Goal: Information Seeking & Learning: Learn about a topic

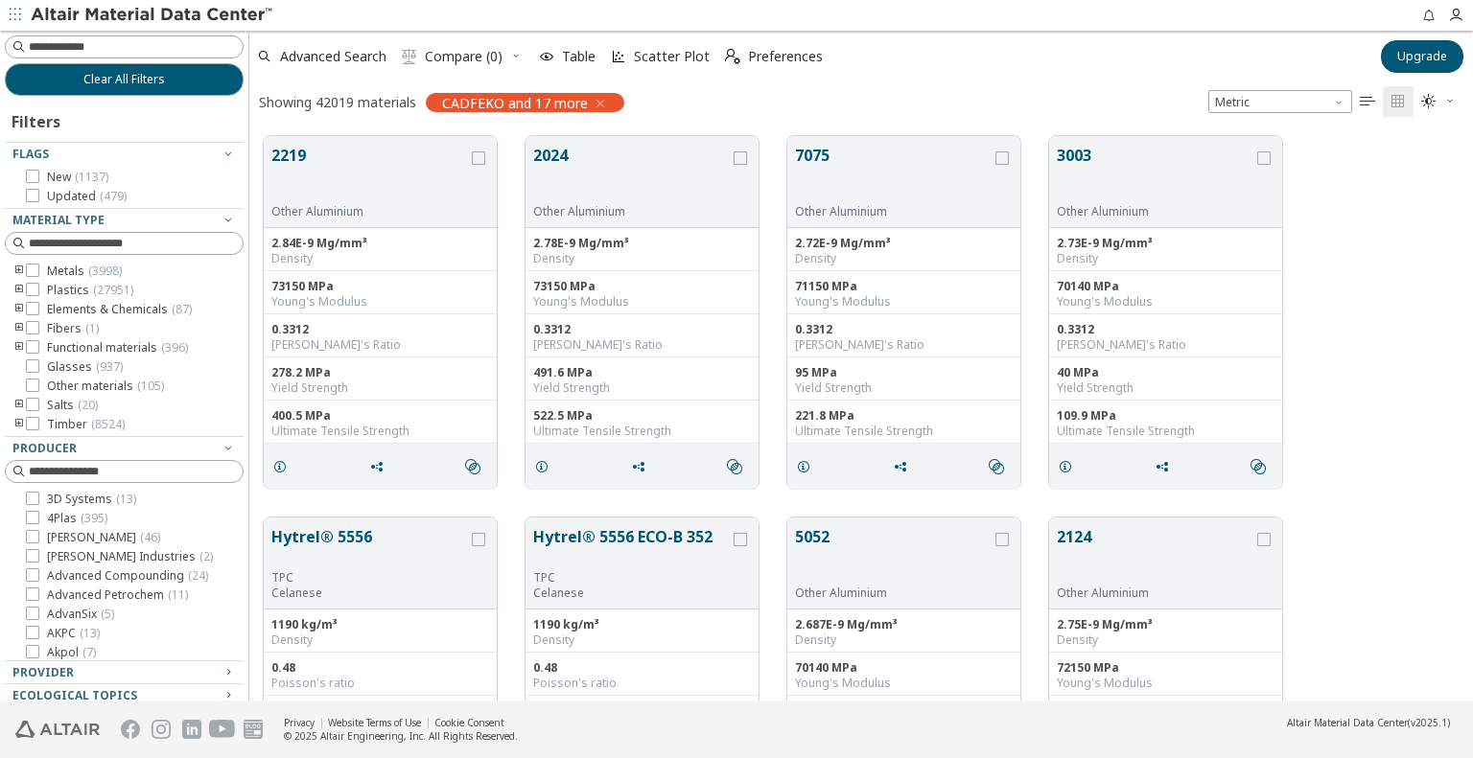
scroll to position [566, 1208]
click at [127, 51] on input at bounding box center [126, 46] width 235 height 21
type input "**********"
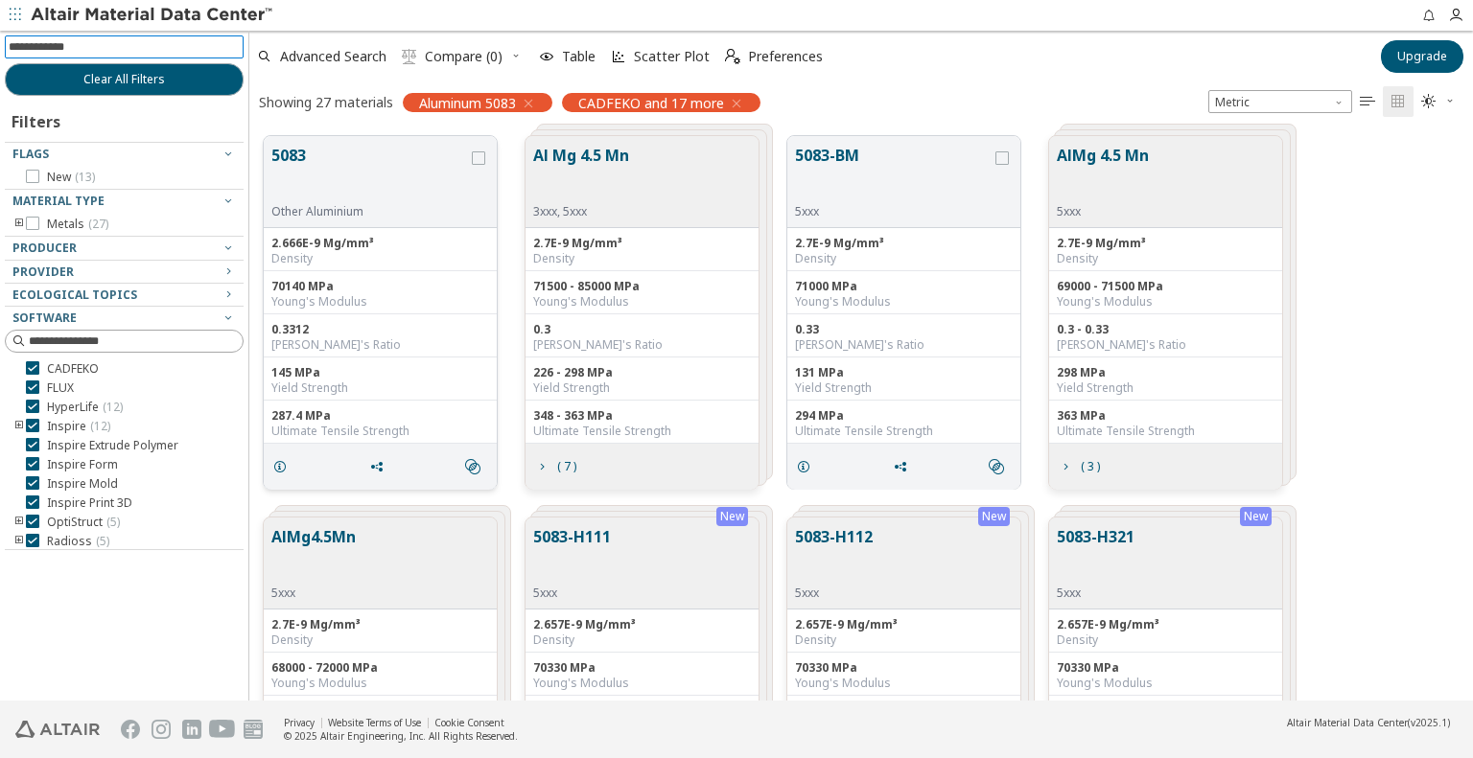
click at [348, 401] on div "287.4 MPa Ultimate Tensile Strength" at bounding box center [380, 422] width 233 height 43
click at [345, 190] on button "5083" at bounding box center [369, 174] width 197 height 60
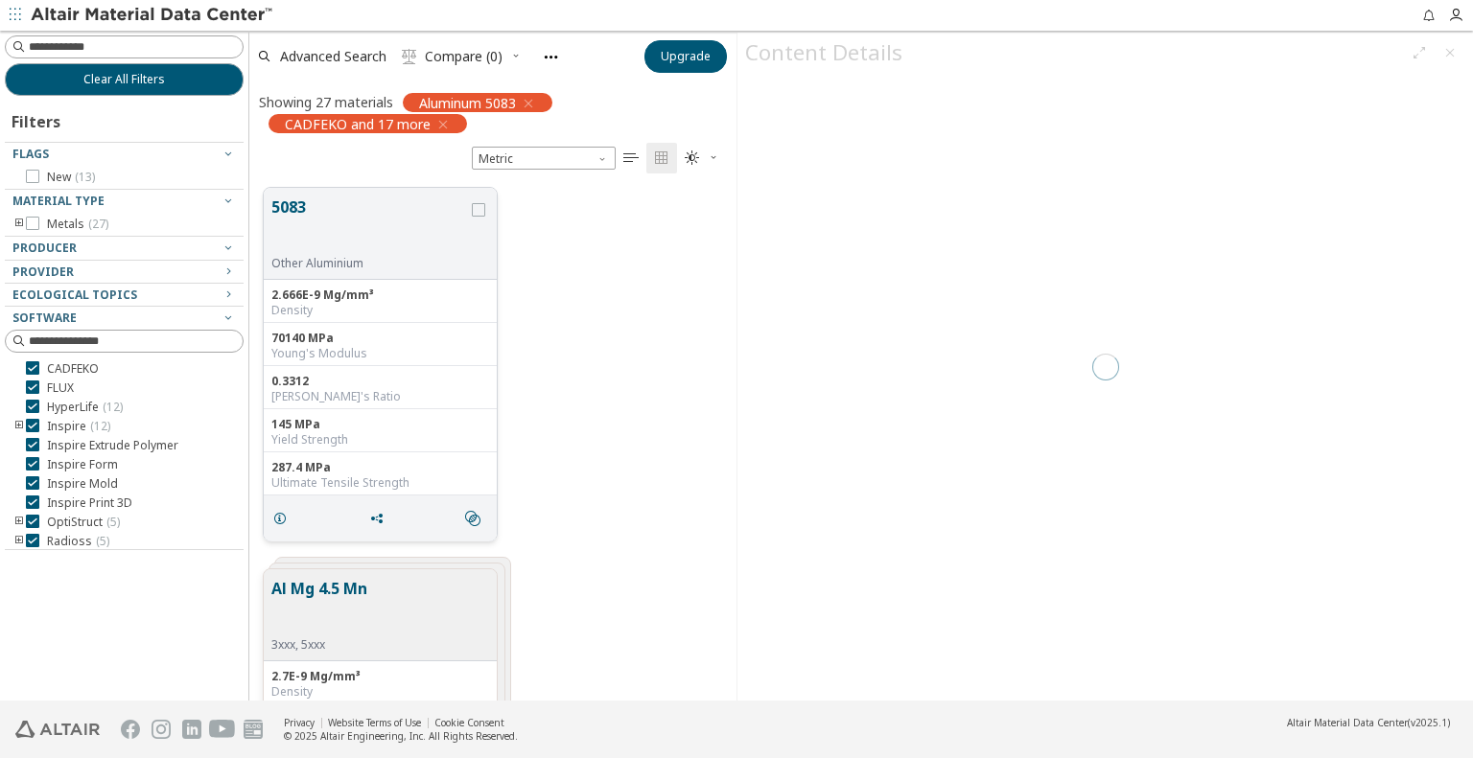
scroll to position [15, 15]
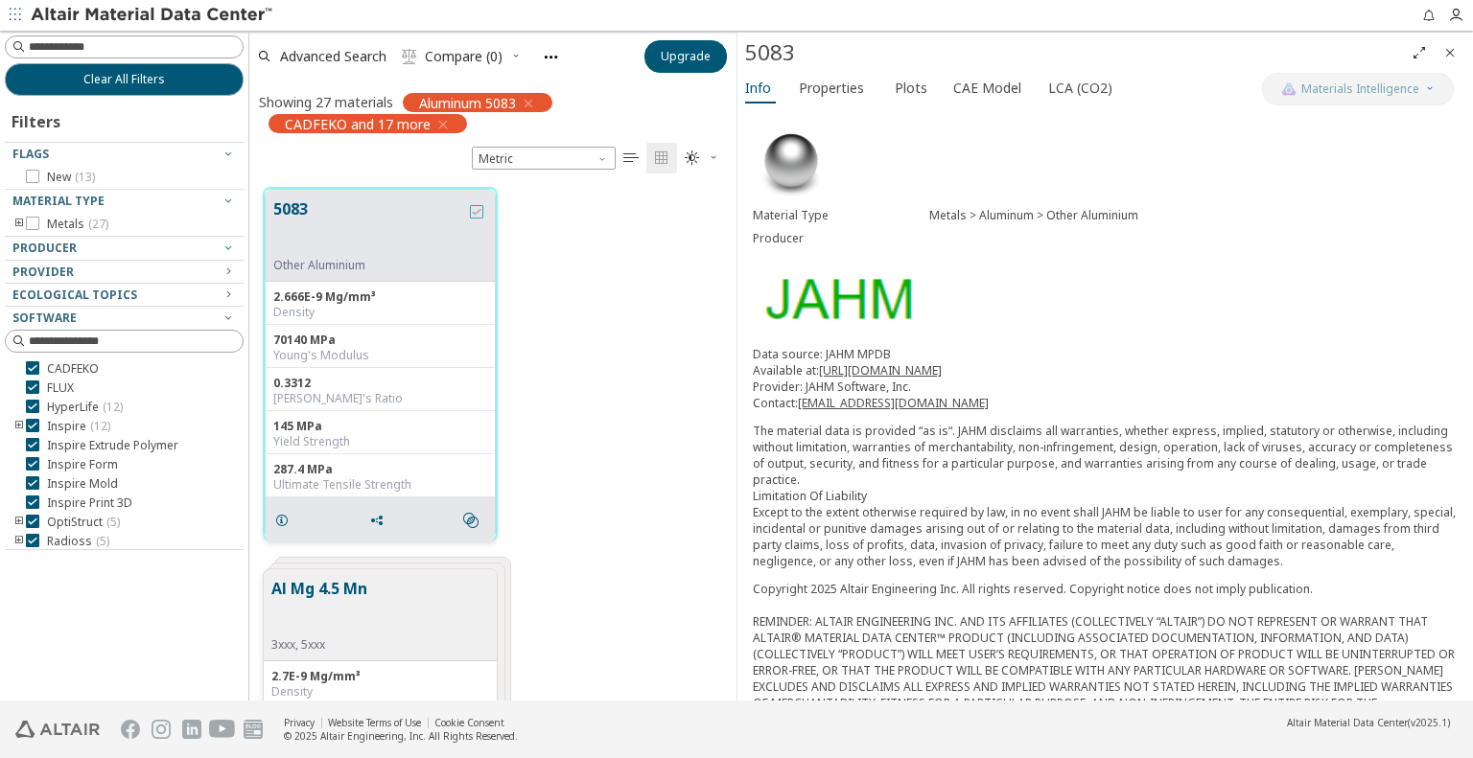
click at [476, 216] on icon "grid" at bounding box center [476, 211] width 13 height 13
click at [828, 95] on span "Properties" at bounding box center [831, 88] width 65 height 31
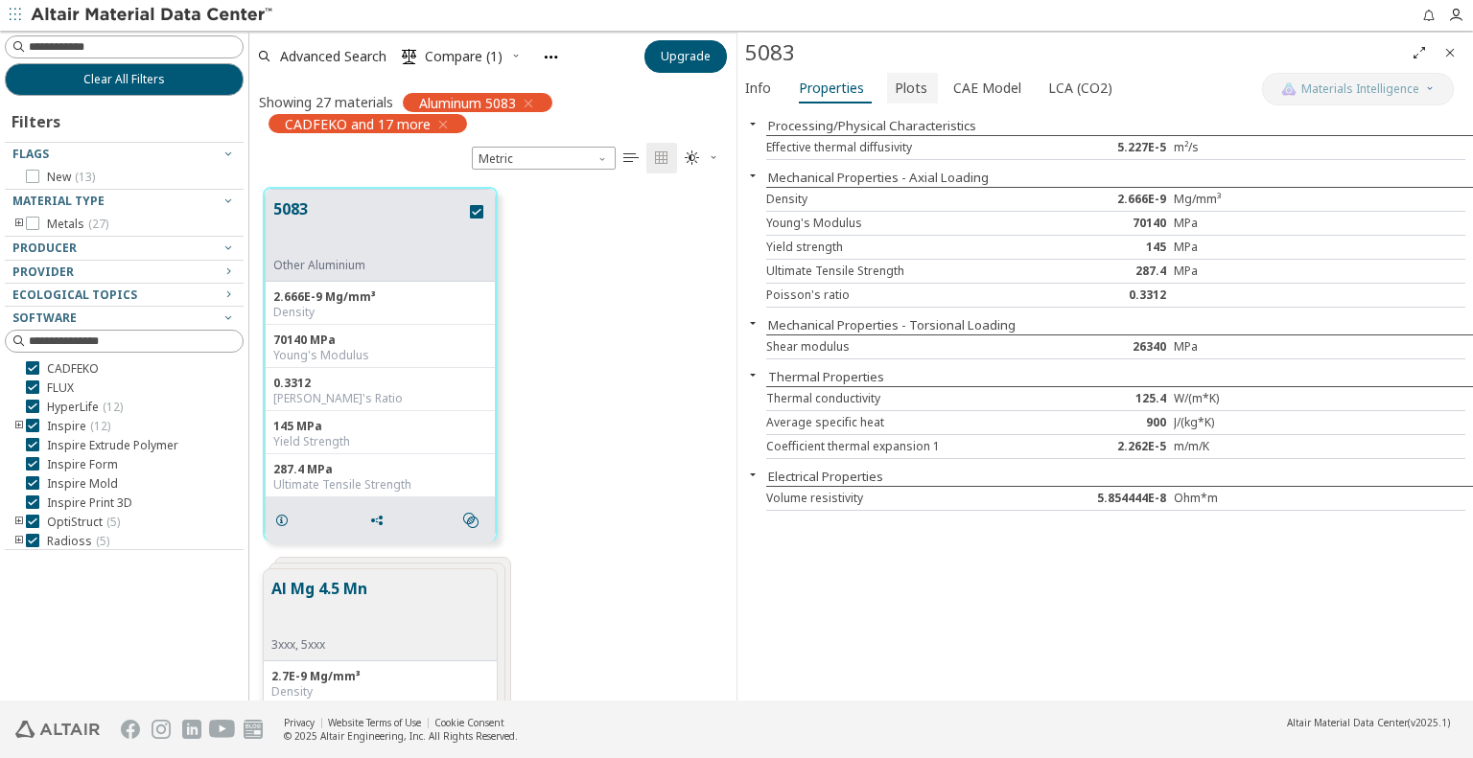
click at [897, 98] on span "Plots" at bounding box center [911, 88] width 33 height 31
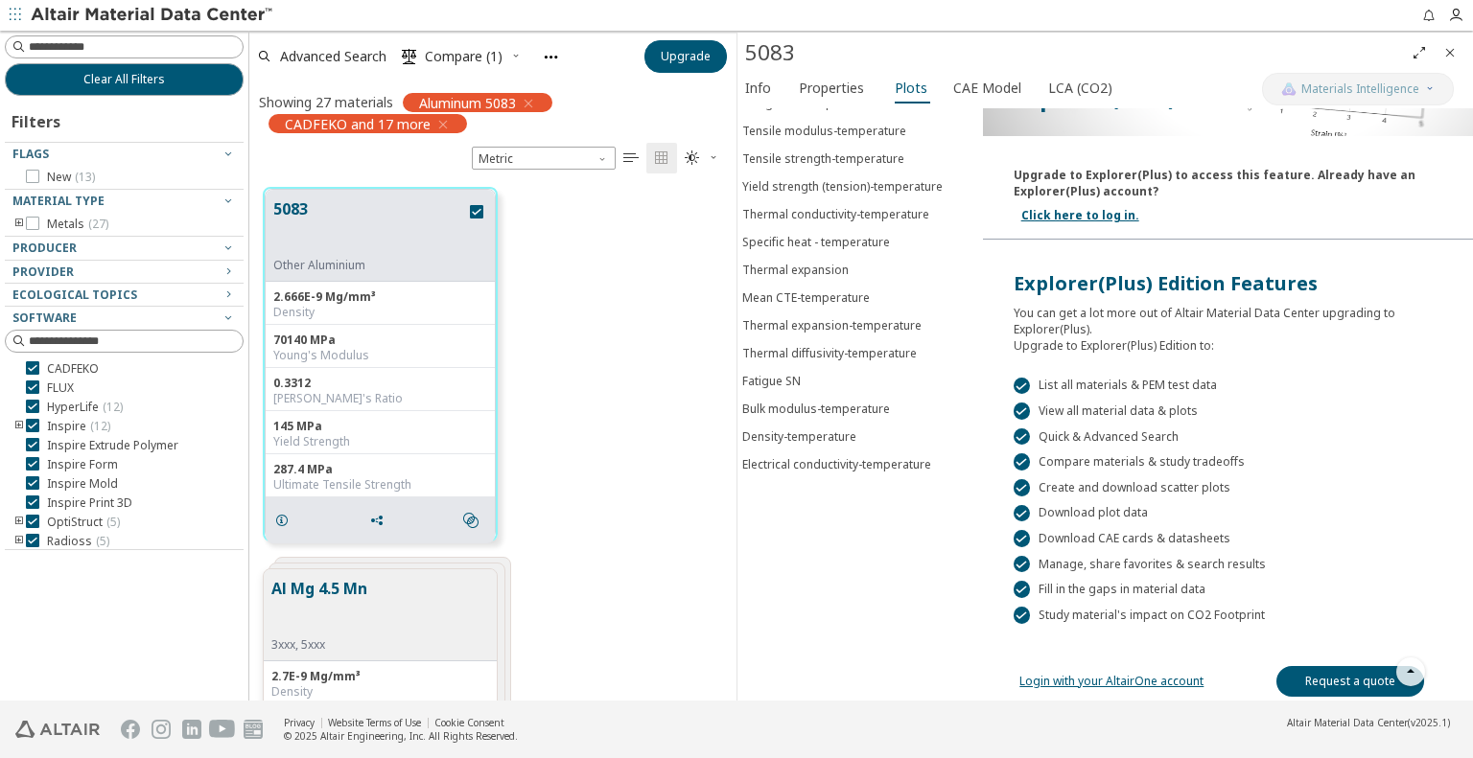
scroll to position [26, 0]
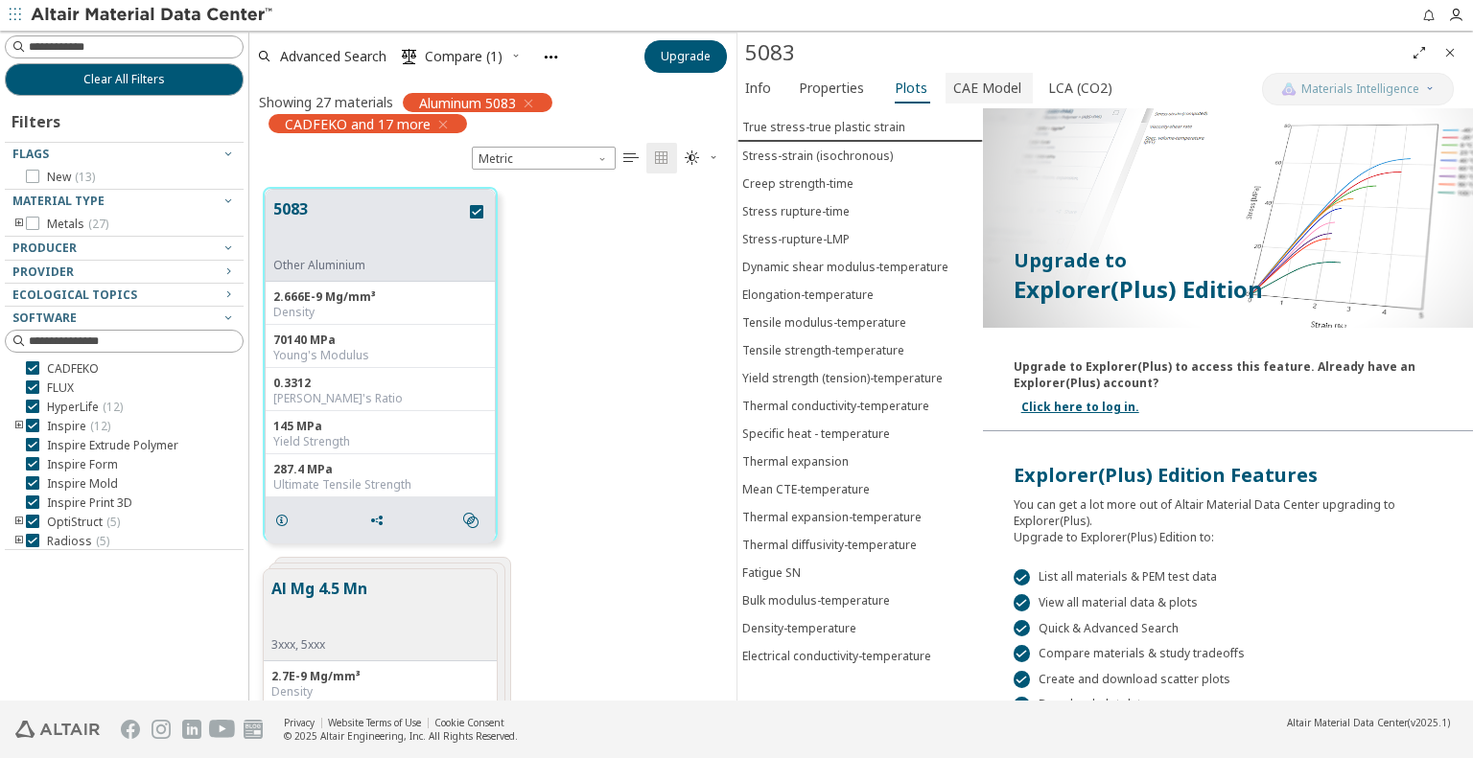
click at [956, 83] on span "CAE Model" at bounding box center [987, 88] width 68 height 31
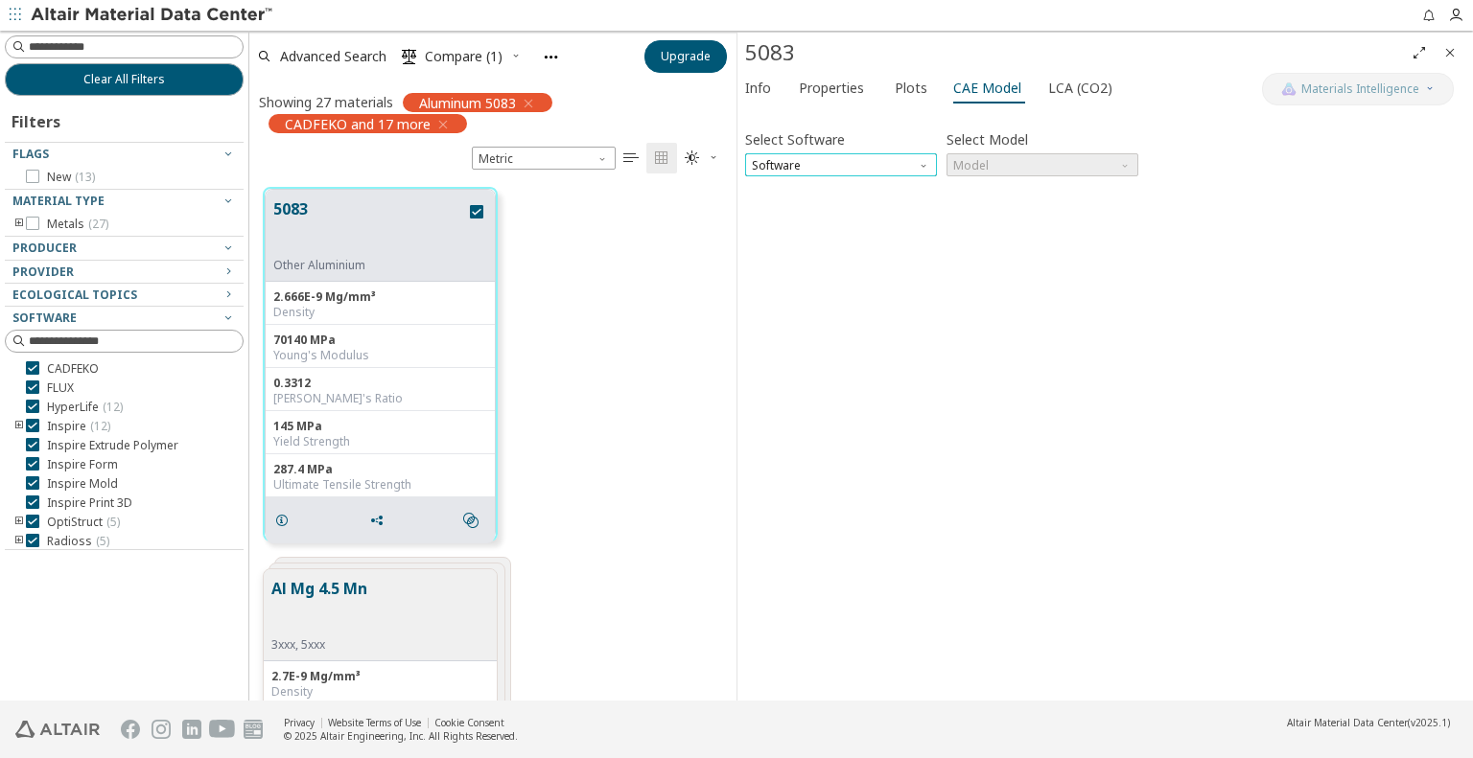
click at [916, 167] on span "Software" at bounding box center [841, 164] width 192 height 23
click at [882, 208] on span "OptiStruct" at bounding box center [841, 211] width 176 height 13
click at [1028, 168] on span "Model" at bounding box center [1042, 164] width 192 height 23
click at [1014, 195] on span "Mat1" at bounding box center [1042, 188] width 176 height 13
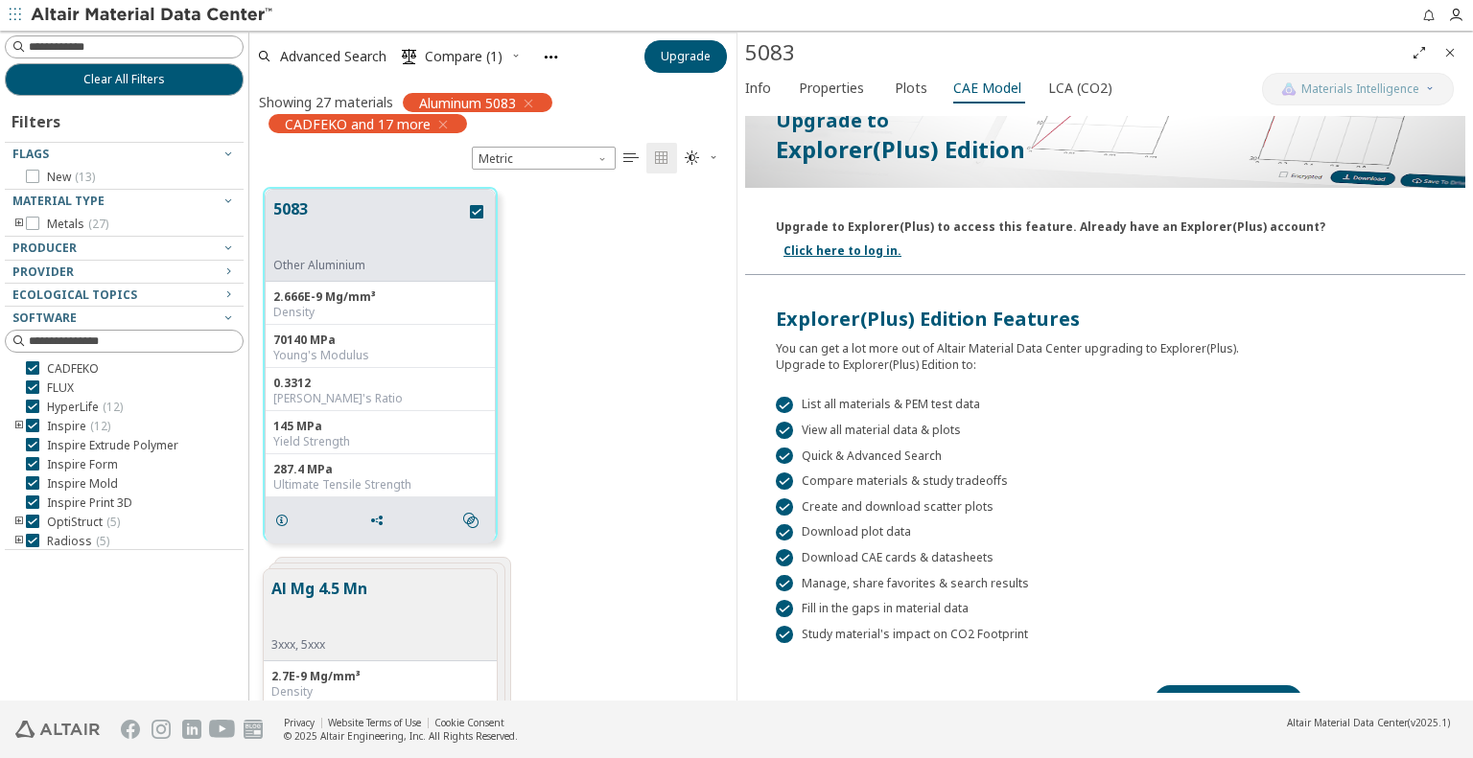
scroll to position [249, 0]
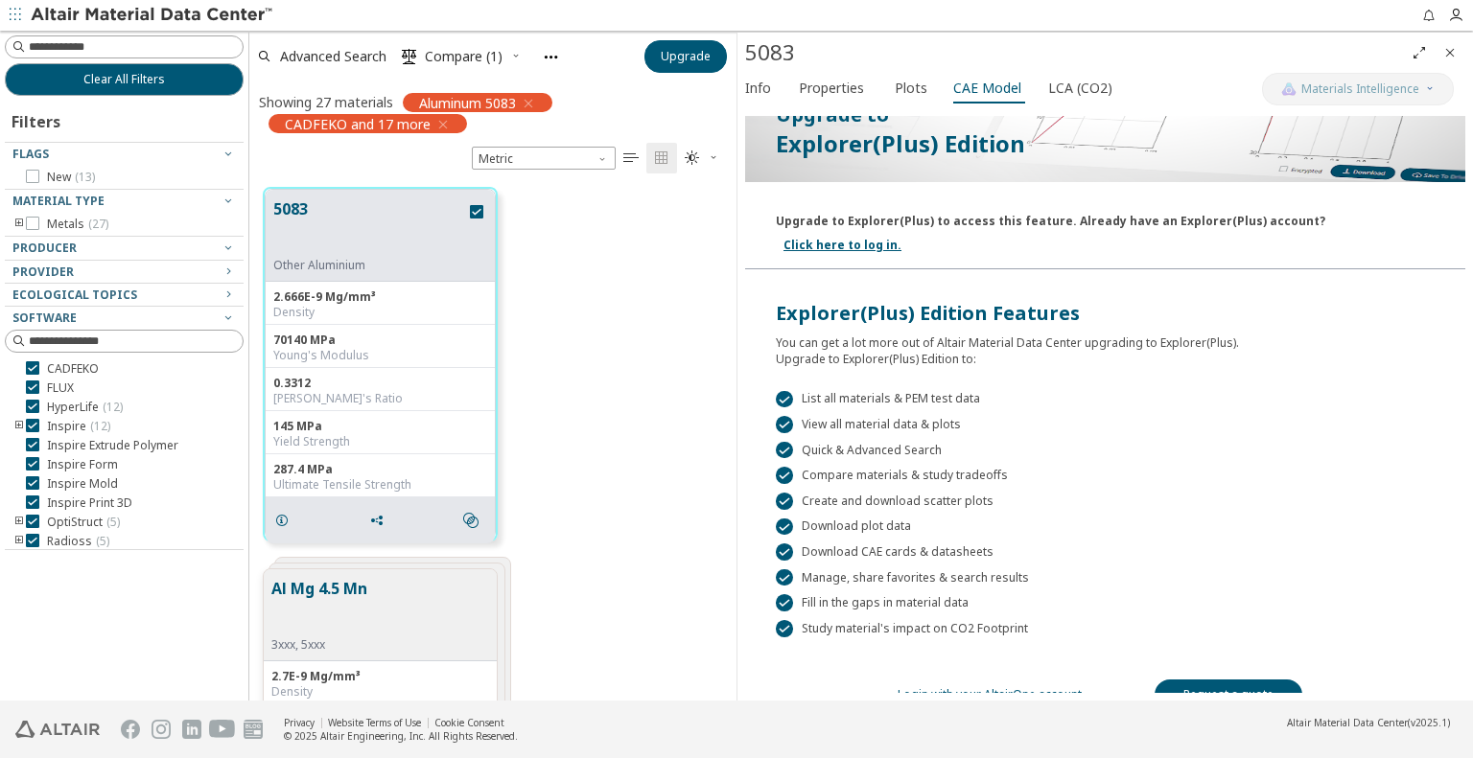
click at [1027, 687] on link "Login with your AltairOne account" at bounding box center [989, 695] width 184 height 16
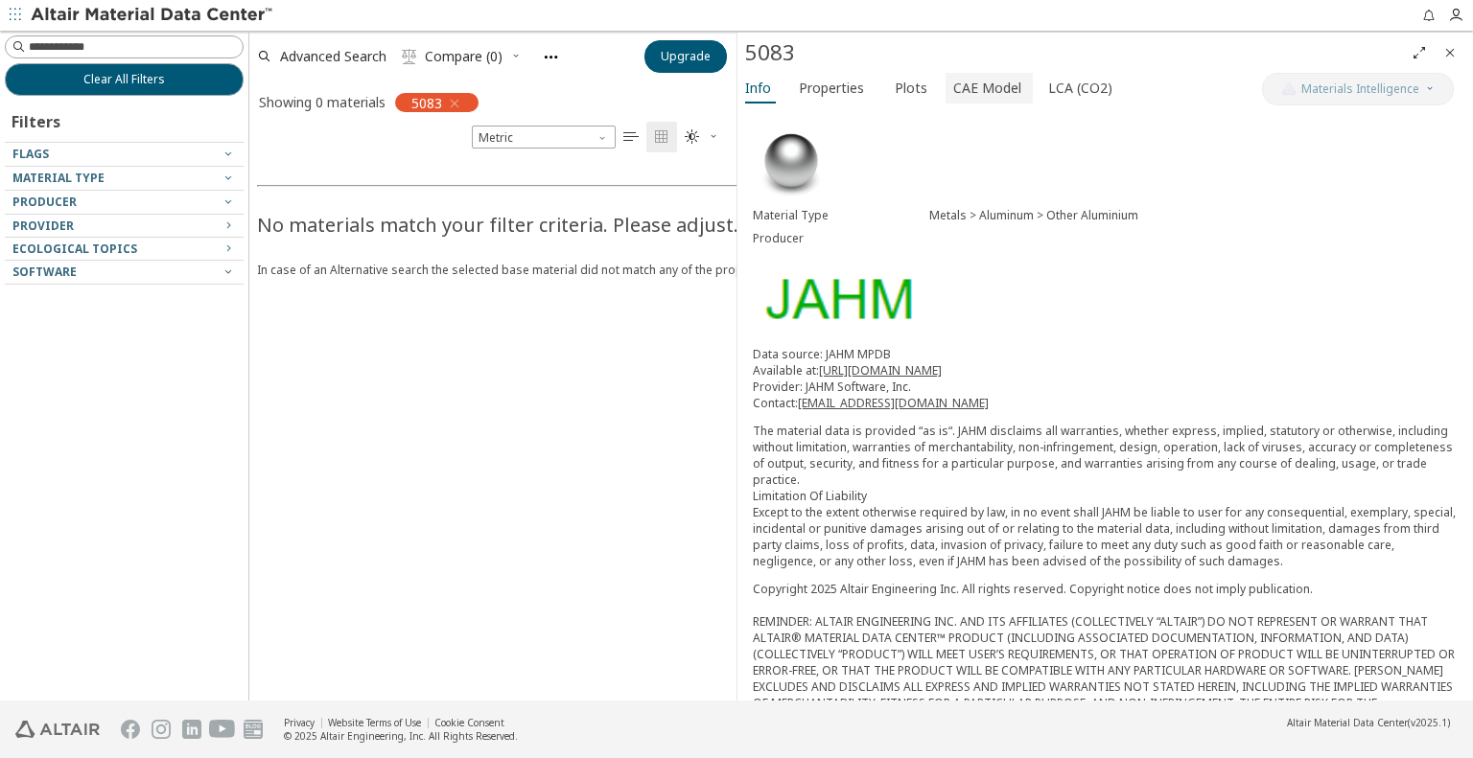
click at [962, 86] on span "CAE Model" at bounding box center [987, 88] width 68 height 31
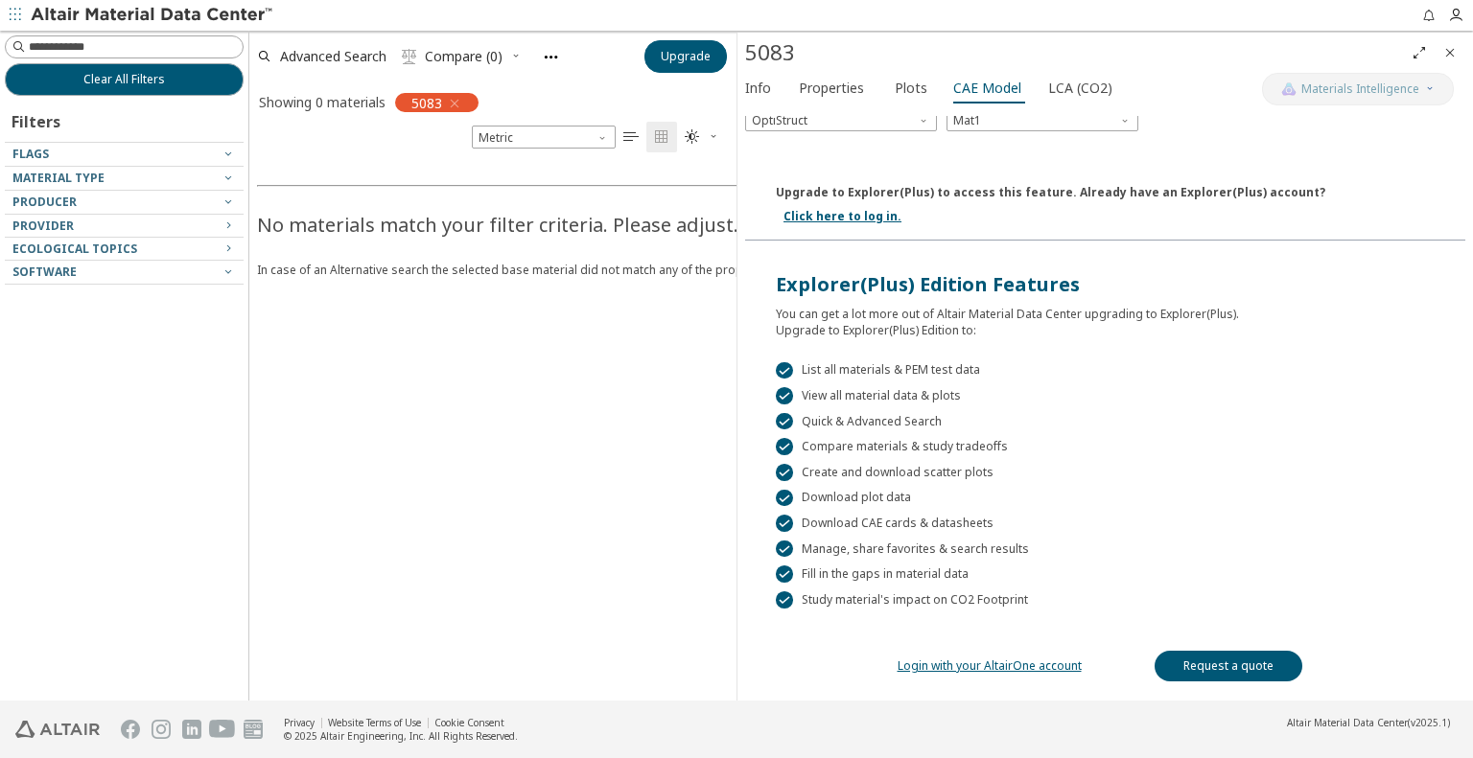
scroll to position [249, 0]
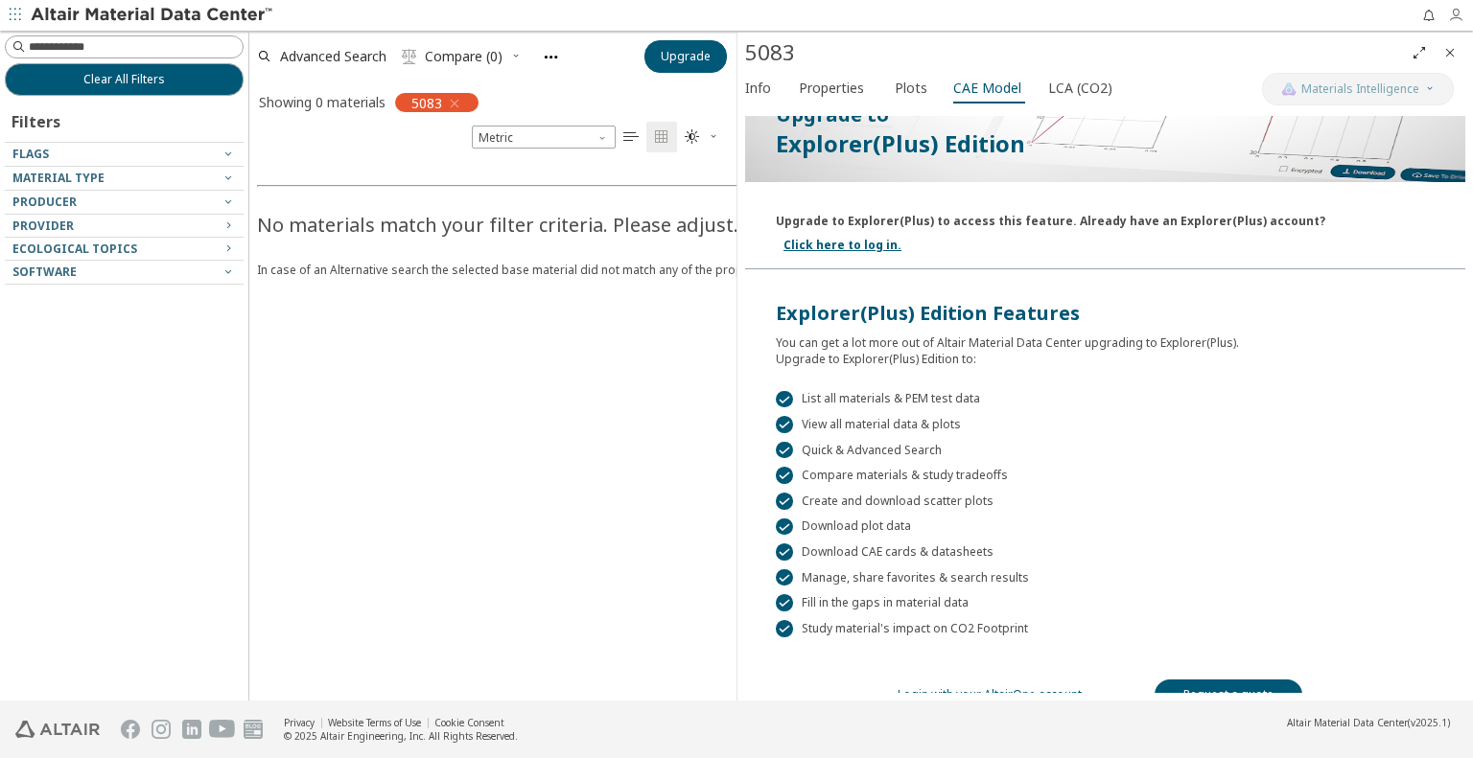
click at [1450, 14] on icon "button" at bounding box center [1455, 15] width 15 height 15
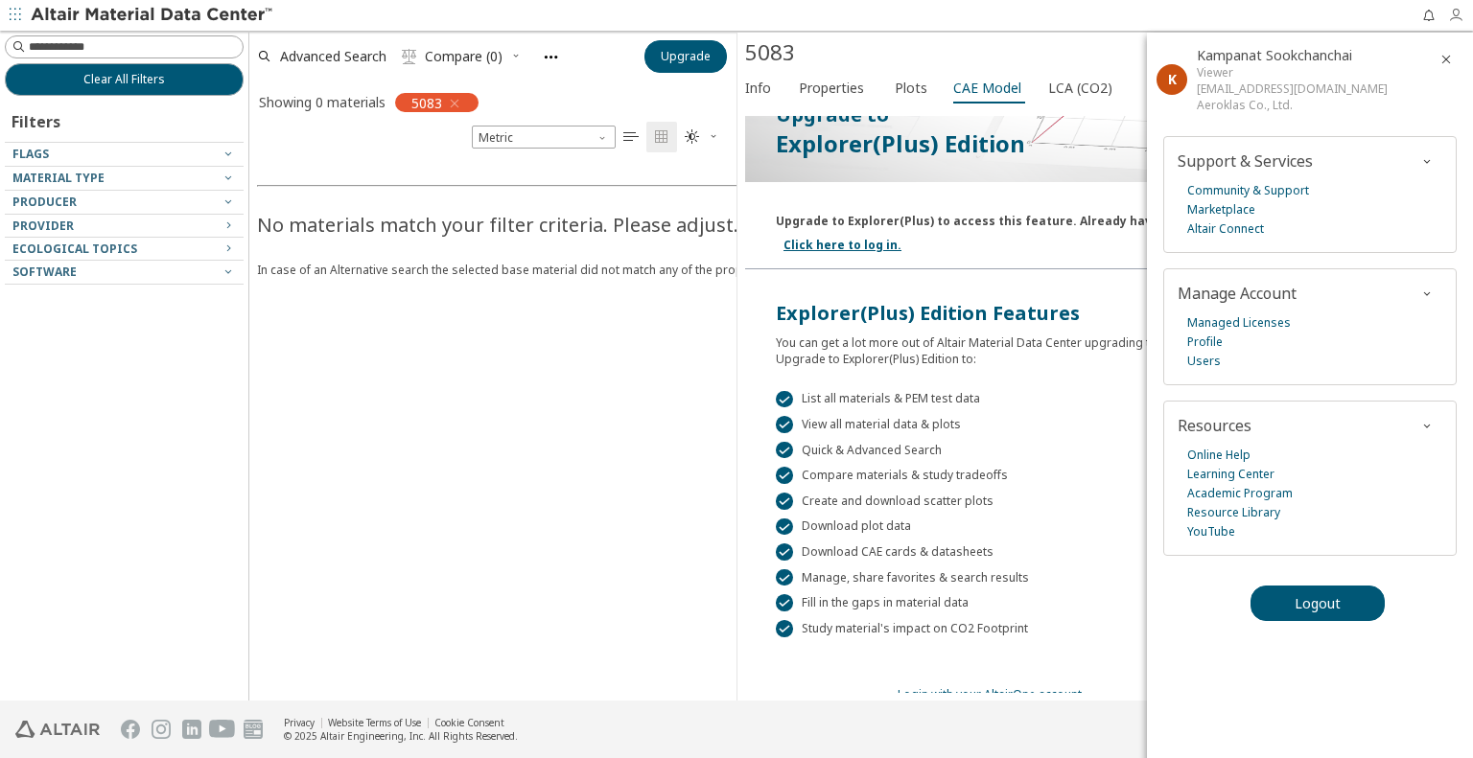
click at [1450, 18] on icon "button" at bounding box center [1455, 15] width 15 height 15
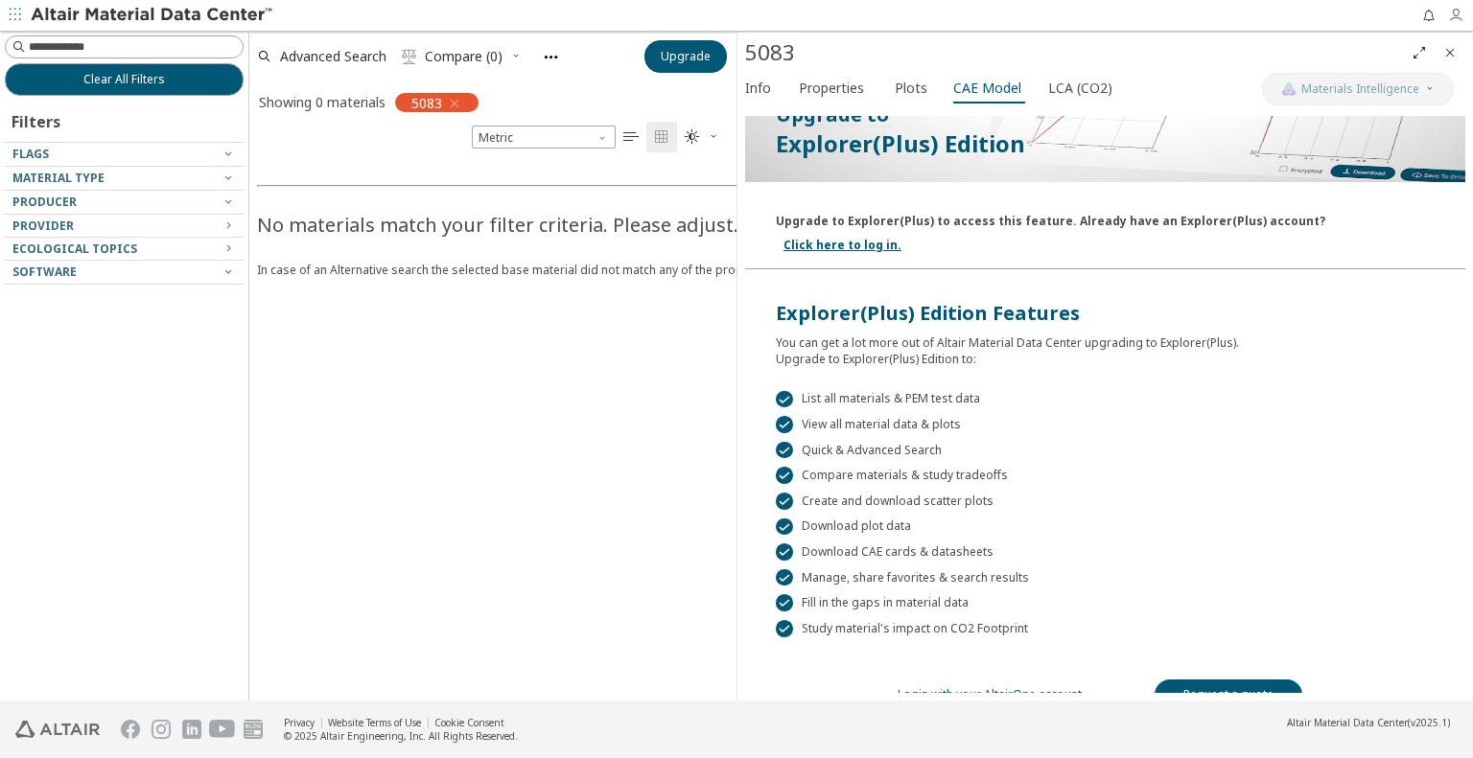
click at [1448, 16] on icon "button" at bounding box center [1455, 15] width 15 height 15
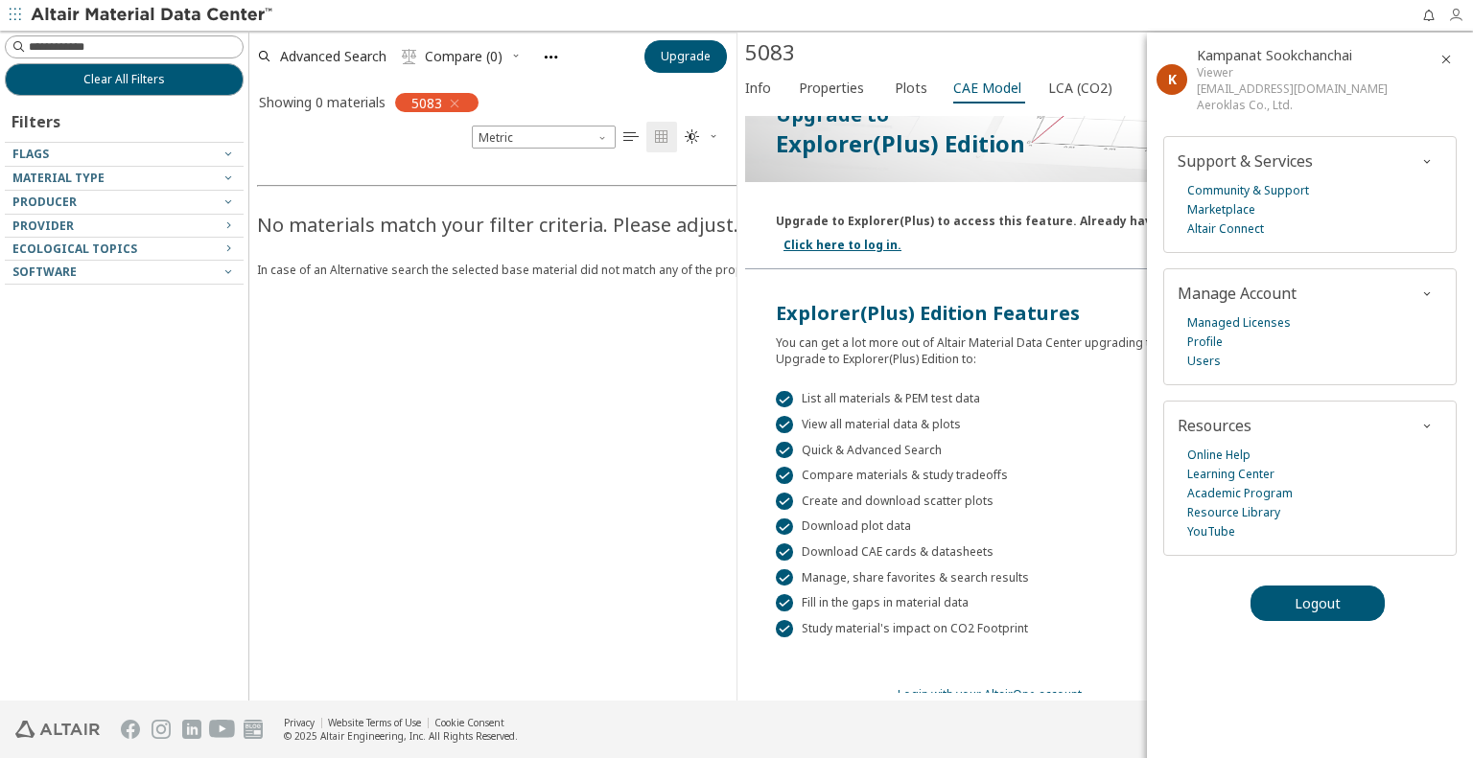
click at [1448, 16] on icon "button" at bounding box center [1455, 15] width 15 height 15
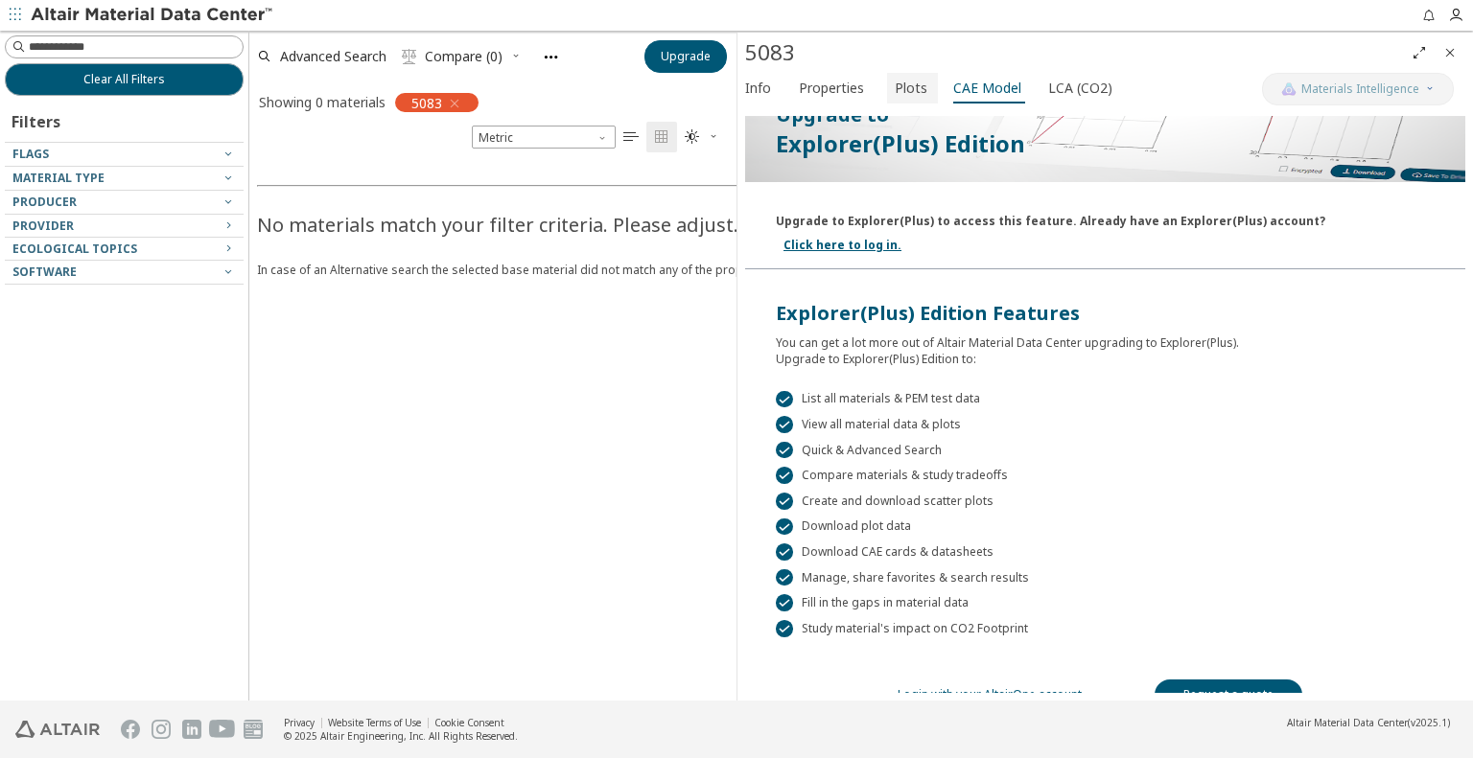
click at [904, 83] on span "Plots" at bounding box center [911, 88] width 33 height 31
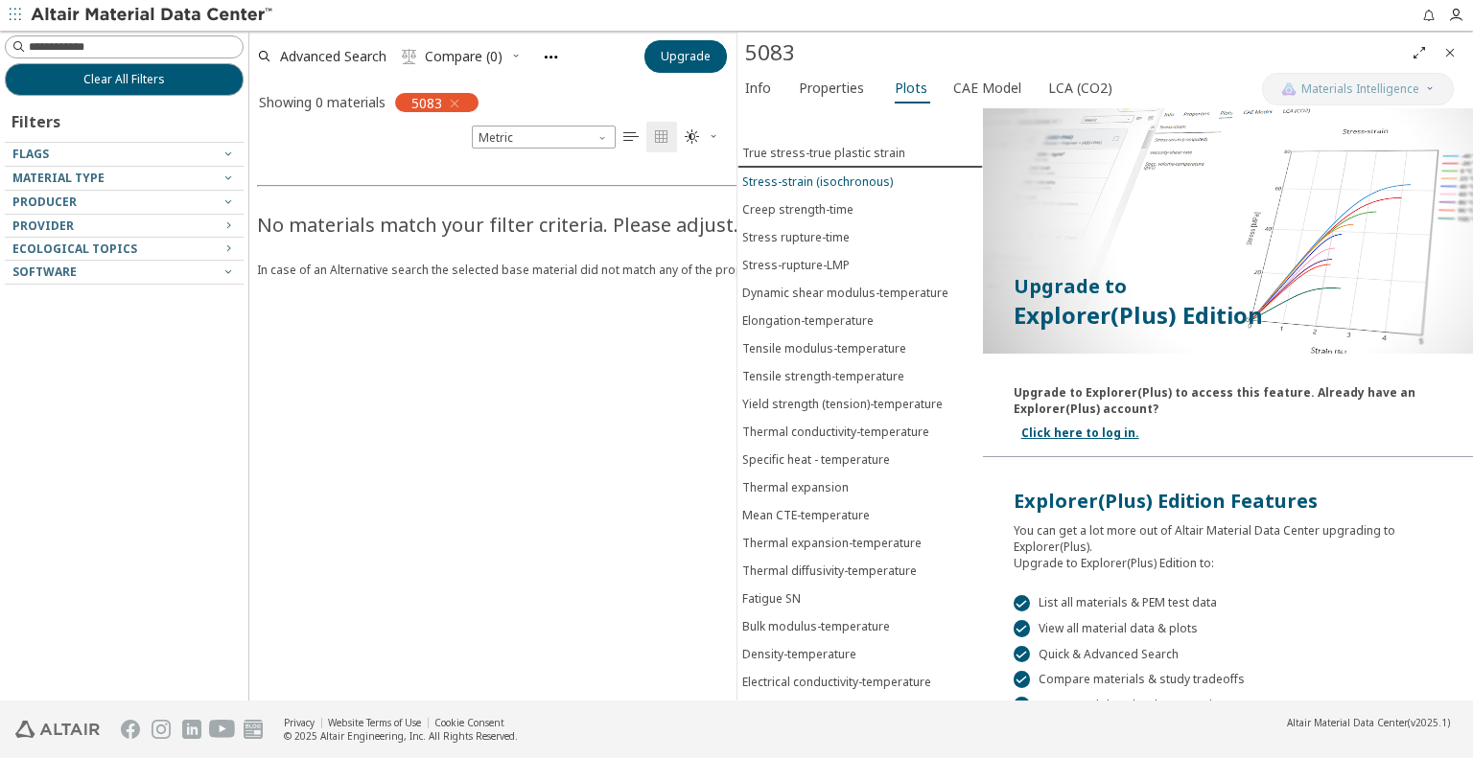
click at [862, 179] on div "Stress-strain (isochronous)" at bounding box center [817, 182] width 151 height 16
click at [815, 209] on div "Creep strength-time" at bounding box center [797, 209] width 111 height 16
click at [814, 233] on div "Stress rupture-time" at bounding box center [795, 237] width 107 height 16
click at [807, 285] on div "Dynamic shear modulus-temperature" at bounding box center [845, 293] width 206 height 16
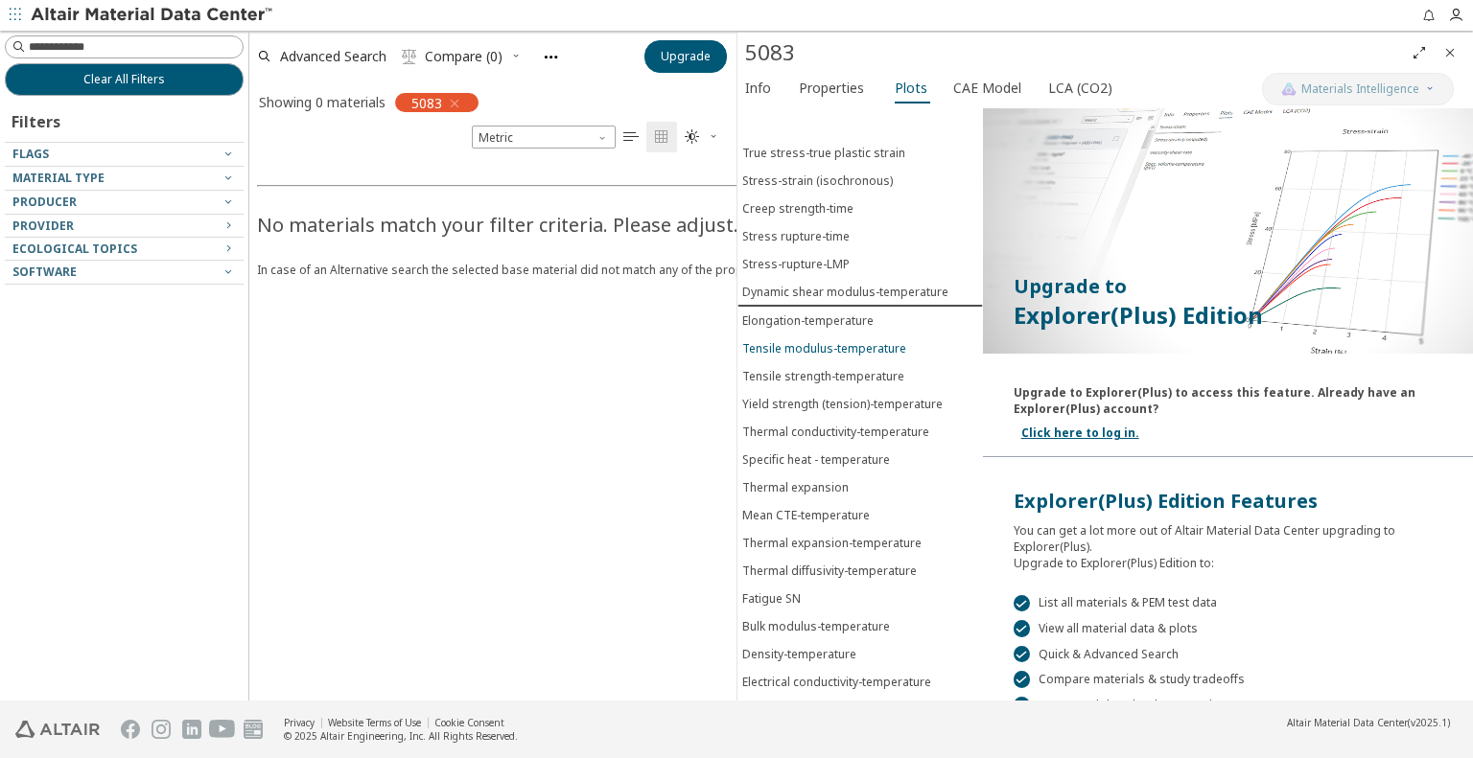
click at [807, 341] on div "Tensile modulus-temperature" at bounding box center [824, 348] width 164 height 16
click at [805, 446] on button "Specific heat - temperature" at bounding box center [859, 460] width 245 height 28
click at [800, 535] on div "Thermal expansion-temperature" at bounding box center [831, 543] width 179 height 16
click at [802, 563] on div "Thermal diffusivity-temperature" at bounding box center [829, 571] width 175 height 16
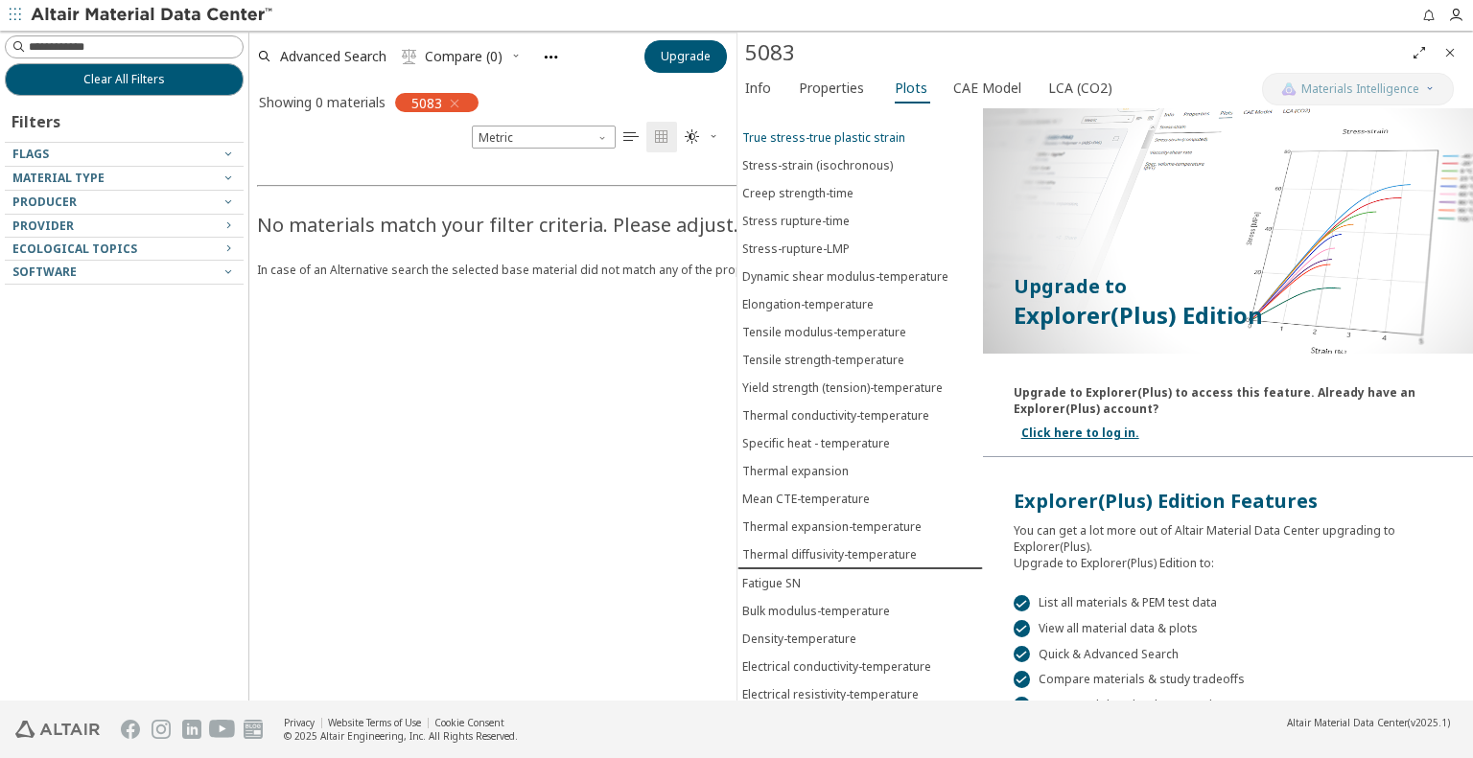
scroll to position [20, 0]
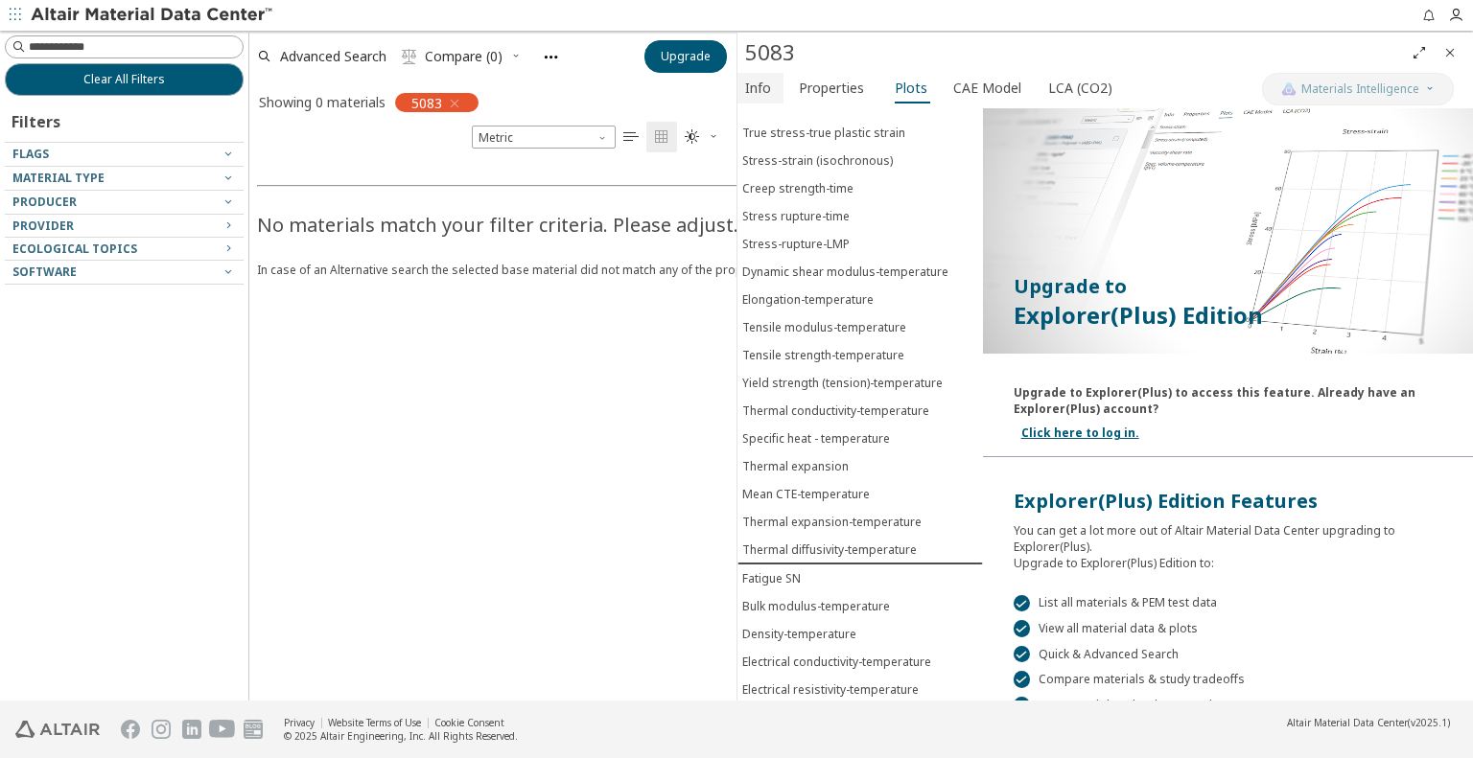
click at [755, 93] on span "Info" at bounding box center [758, 88] width 26 height 31
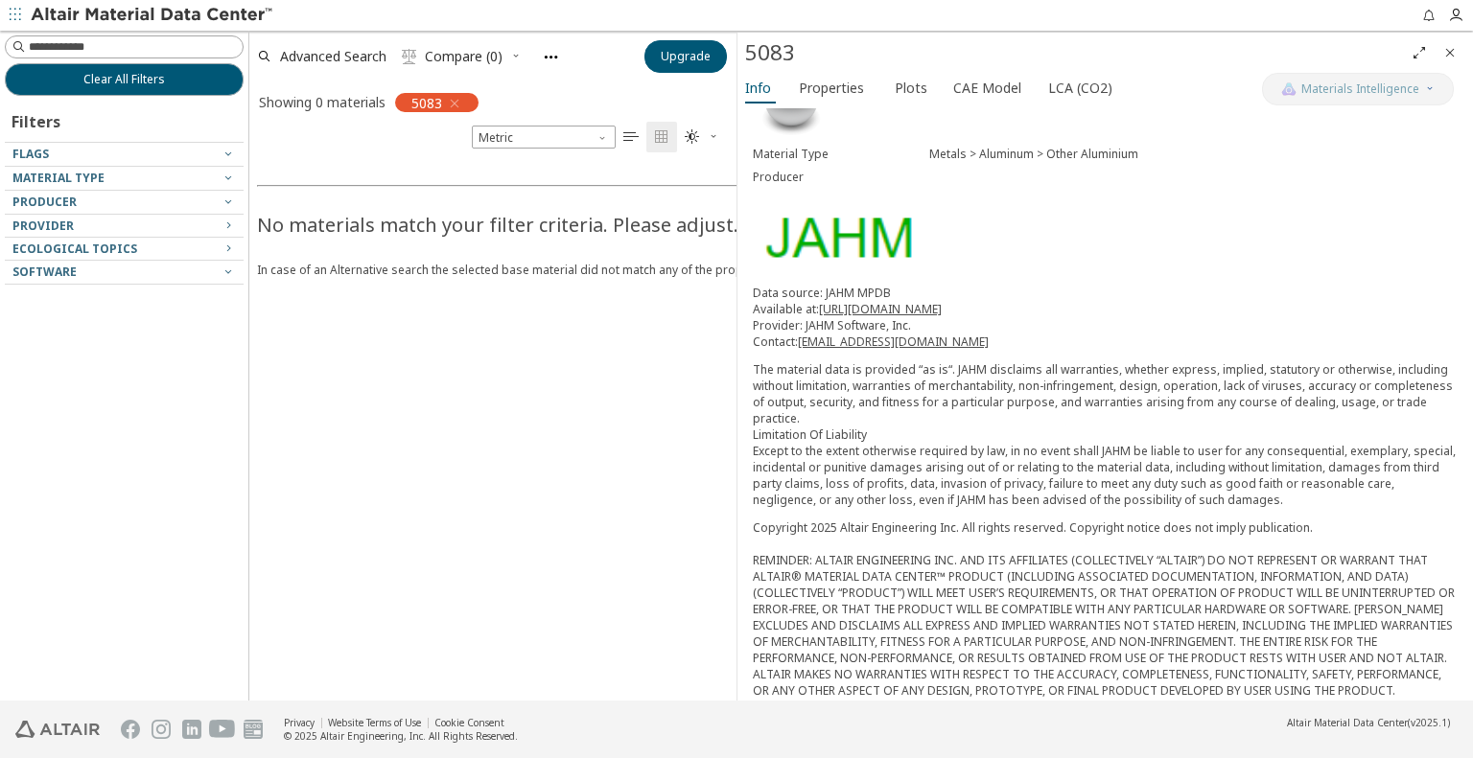
scroll to position [0, 0]
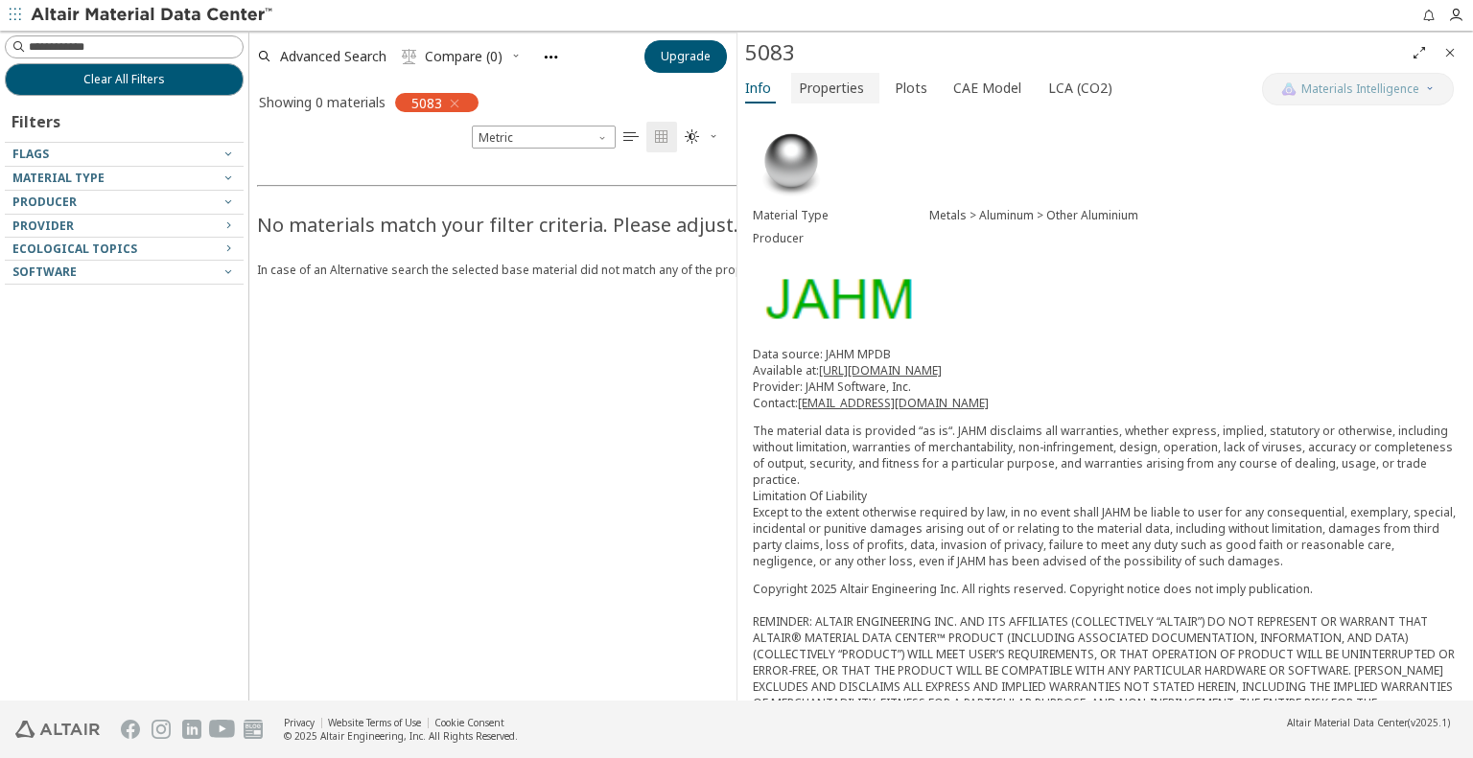
click at [799, 90] on span "Properties" at bounding box center [831, 88] width 65 height 31
